Goal: Register for event/course

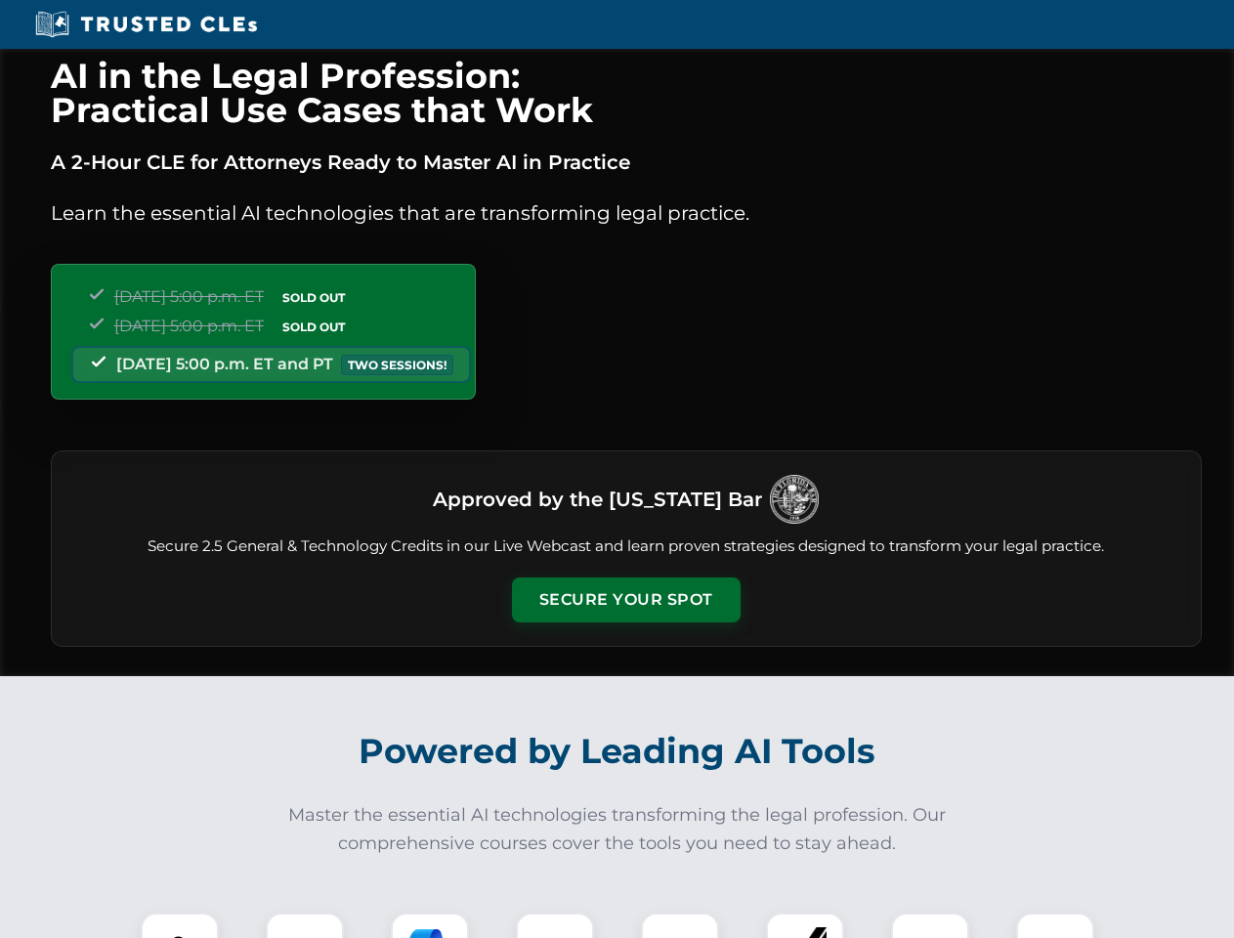
click at [626, 600] on button "Secure Your Spot" at bounding box center [626, 600] width 229 height 45
click at [180, 926] on img at bounding box center [179, 952] width 57 height 57
